Goal: Information Seeking & Learning: Understand process/instructions

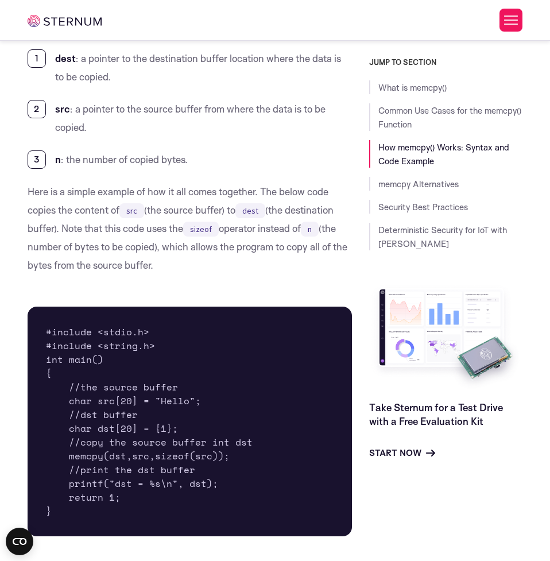
scroll to position [1303, 0]
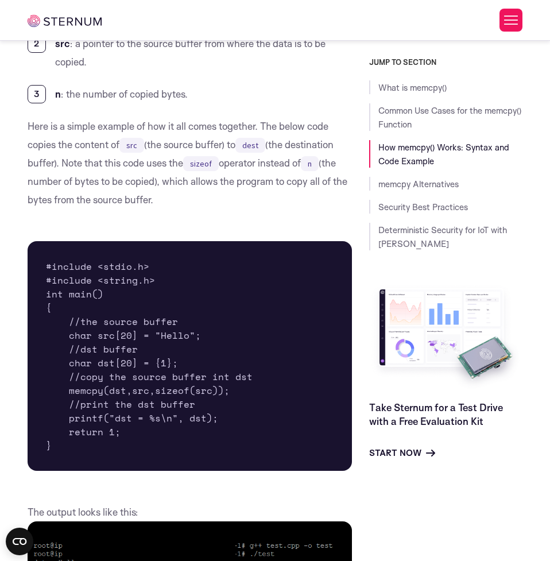
click at [482, 148] on link "How memcpy() Works: Syntax and Code Example" at bounding box center [443, 154] width 131 height 25
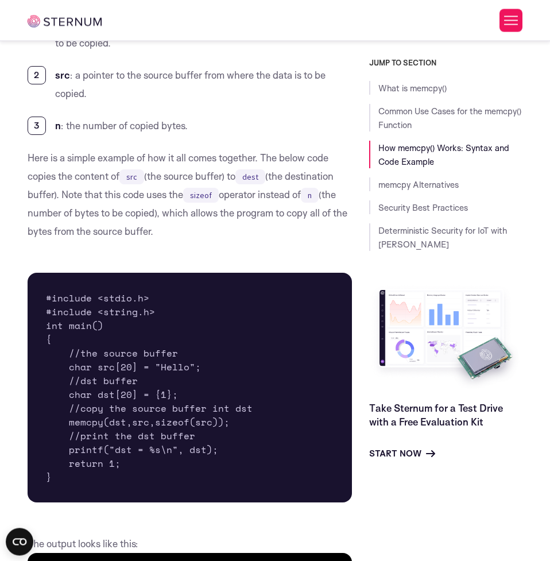
scroll to position [1280, 0]
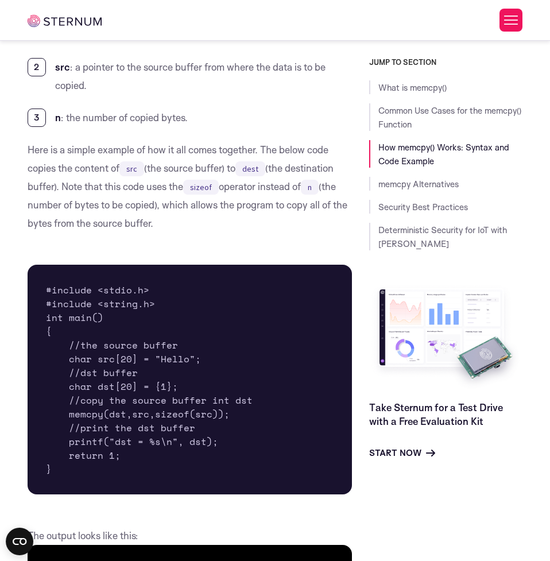
click at [78, 362] on pre "#include <stdio.h> #include <string.h> int main() { //the source buffer char sr…" at bounding box center [190, 380] width 324 height 230
drag, startPoint x: 78, startPoint y: 362, endPoint x: 192, endPoint y: 360, distance: 114.2
click at [192, 360] on pre "#include <stdio.h> #include <string.h> int main() { //the source buffer char sr…" at bounding box center [190, 380] width 324 height 230
copy pre "char src[20] = "Hello";"
click at [75, 391] on pre "#include <stdio.h> #include <string.h> int main() { //the source buffer char sr…" at bounding box center [190, 380] width 324 height 230
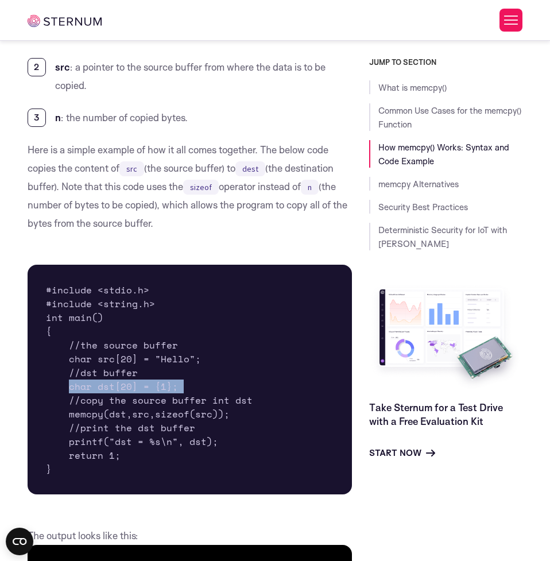
drag, startPoint x: 75, startPoint y: 391, endPoint x: 173, endPoint y: 383, distance: 99.0
click at [173, 383] on pre "#include <stdio.h> #include <string.h> int main() { //the source buffer char sr…" at bounding box center [190, 380] width 324 height 230
copy pre "char dst[20] = {1};"
click at [90, 417] on pre "#include <stdio.h> #include <string.h> int main() { //the source buffer char sr…" at bounding box center [190, 380] width 324 height 230
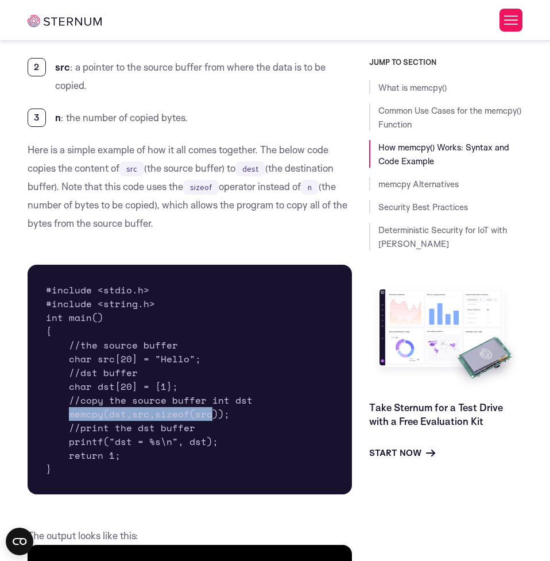
drag, startPoint x: 90, startPoint y: 417, endPoint x: 206, endPoint y: 410, distance: 116.1
click at [206, 410] on pre "#include <stdio.h> #include <string.h> int main() { //the source buffer char sr…" at bounding box center [190, 380] width 324 height 230
drag, startPoint x: 221, startPoint y: 412, endPoint x: 67, endPoint y: 416, distance: 153.9
click at [67, 416] on pre "#include <stdio.h> #include <string.h> int main() { //the source buffer char sr…" at bounding box center [190, 380] width 324 height 230
copy pre "memcpy(dst,src,sizeof(src))"
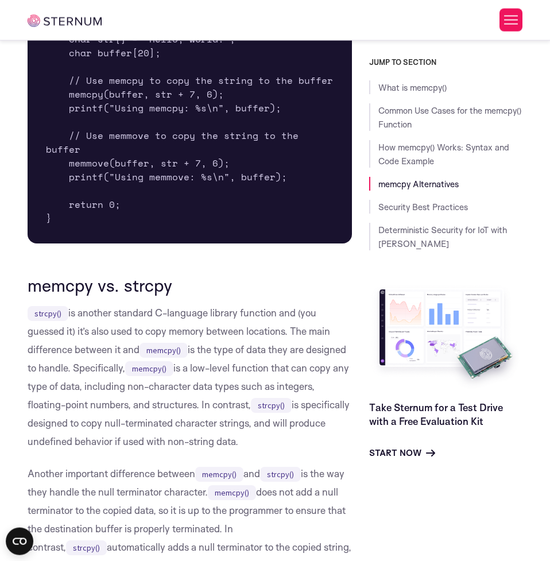
scroll to position [2327, 0]
